Goal: Task Accomplishment & Management: Manage account settings

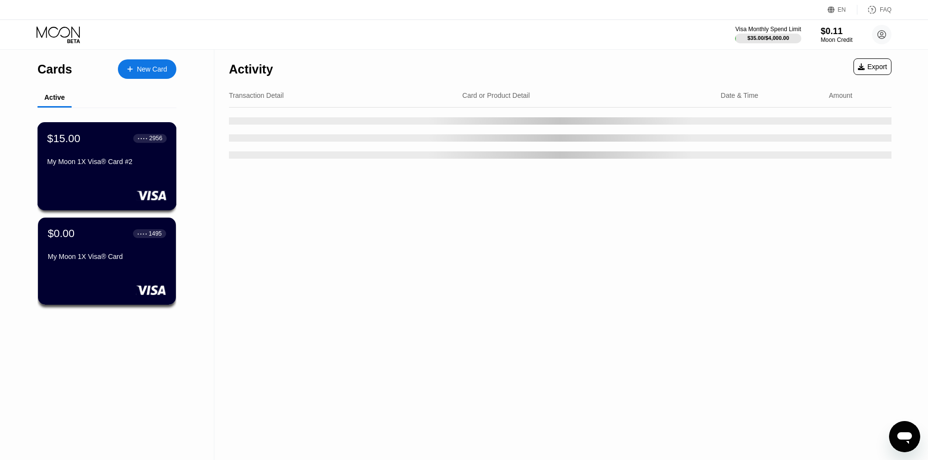
click at [99, 169] on div "My Moon 1X Visa® Card #2" at bounding box center [106, 164] width 119 height 12
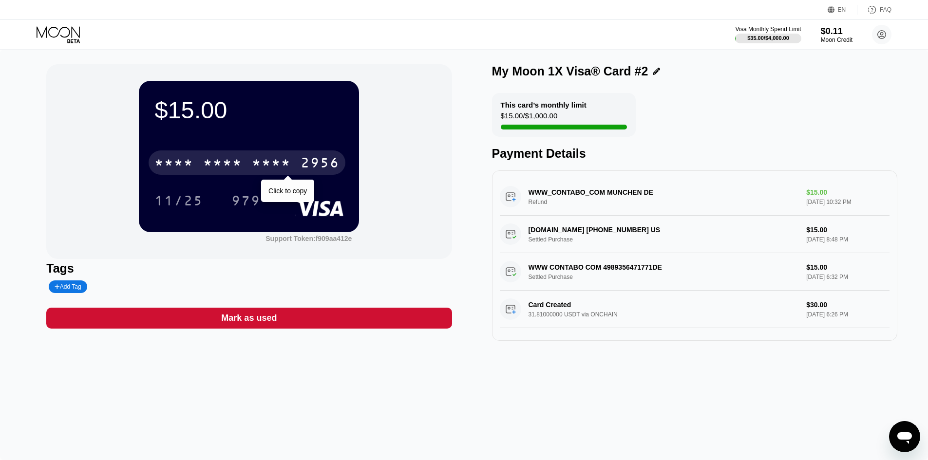
click at [294, 165] on div "* * * * * * * * * * * * 2956" at bounding box center [247, 162] width 197 height 24
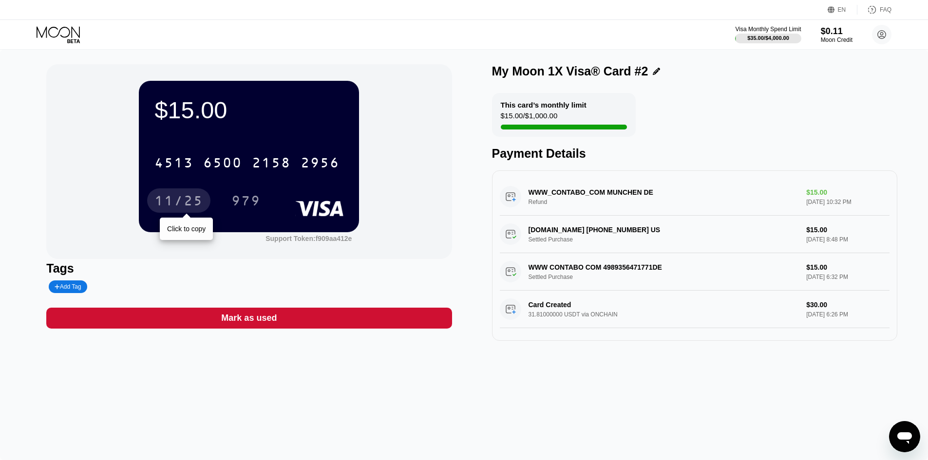
click at [193, 193] on div "11/25" at bounding box center [178, 200] width 63 height 24
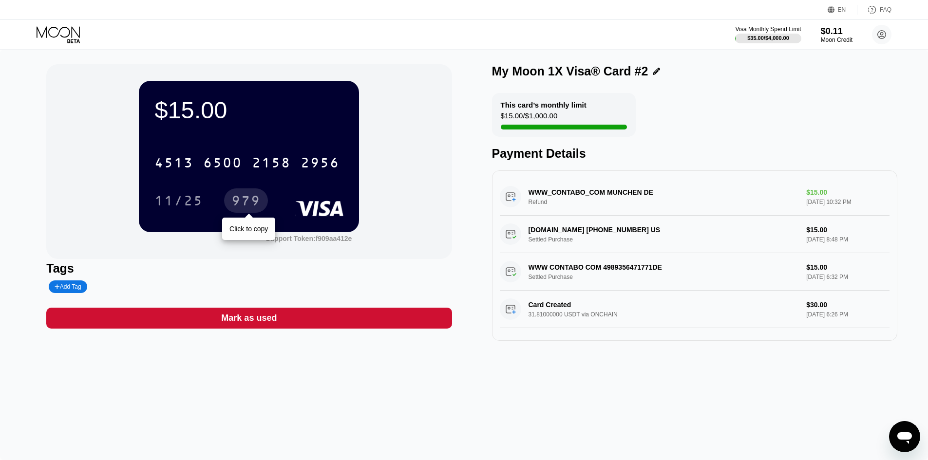
click at [255, 201] on div "979" at bounding box center [245, 202] width 29 height 16
